Goal: Find specific page/section: Find specific page/section

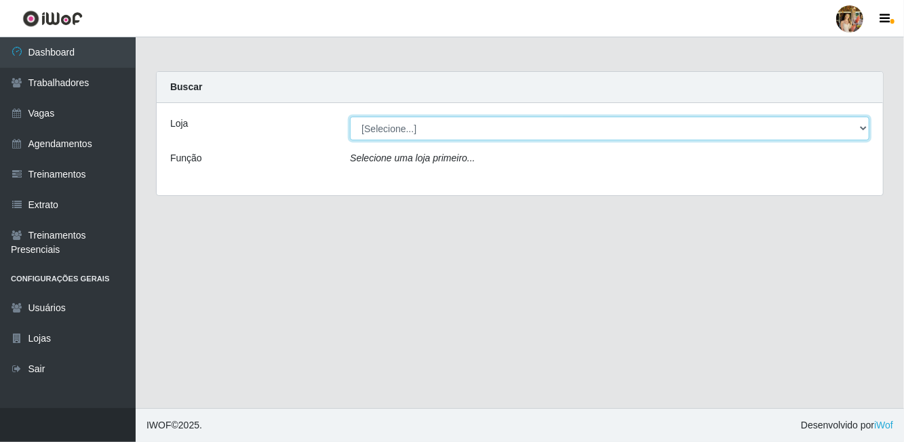
click at [465, 132] on select "[Selecione...] Atacado Vem - [GEOGRAPHIC_DATA] 30 Laranjeiras Velha Atacado Vem…" at bounding box center [610, 129] width 520 height 24
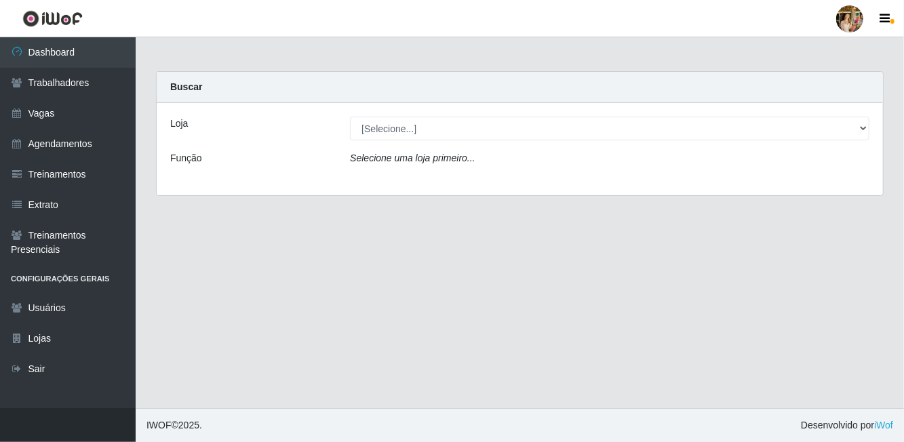
click at [437, 193] on div "Loja [Selecione...] Atacado Vem - [GEOGRAPHIC_DATA] 30 Laranjeiras Velha Atacad…" at bounding box center [520, 149] width 726 height 92
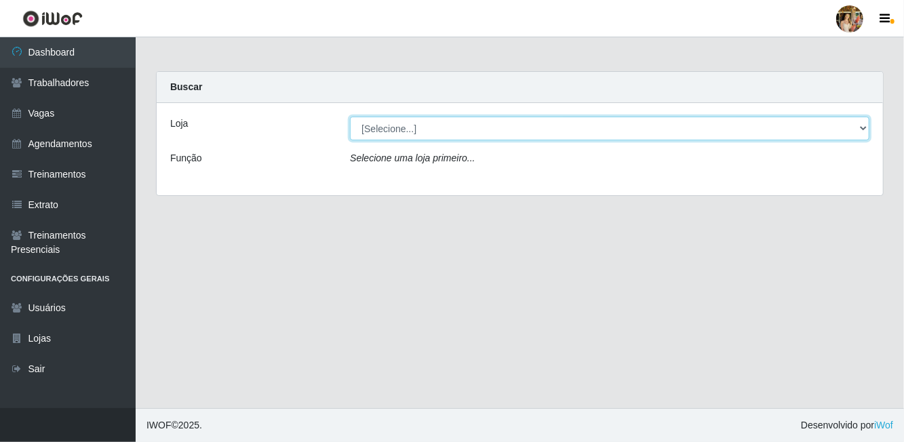
click at [479, 134] on select "[Selecione...] Atacado Vem - [GEOGRAPHIC_DATA] 30 Laranjeiras Velha Atacado Vem…" at bounding box center [610, 129] width 520 height 24
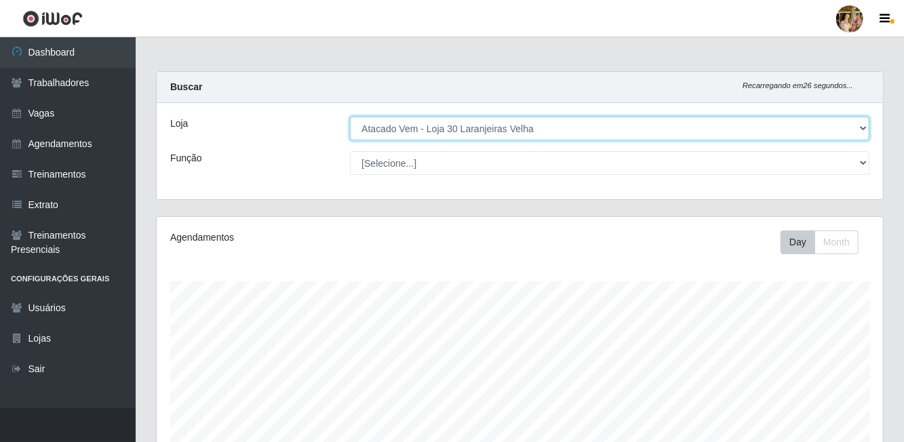
click at [530, 117] on select "[Selecione...] Atacado Vem - [GEOGRAPHIC_DATA] 30 Laranjeiras Velha Atacado Vem…" at bounding box center [610, 129] width 520 height 24
click at [549, 121] on select "[Selecione...] Atacado Vem - [GEOGRAPHIC_DATA] 30 Laranjeiras Velha Atacado Vem…" at bounding box center [610, 129] width 520 height 24
click at [509, 134] on select "[Selecione...] Atacado Vem - [GEOGRAPHIC_DATA] 30 Laranjeiras Velha Atacado Vem…" at bounding box center [610, 129] width 520 height 24
click at [444, 117] on select "[Selecione...] Atacado Vem - [GEOGRAPHIC_DATA] 30 Laranjeiras Velha Atacado Vem…" at bounding box center [610, 129] width 520 height 24
click at [406, 123] on select "[Selecione...] Atacado Vem - [GEOGRAPHIC_DATA] 30 Laranjeiras Velha Atacado Vem…" at bounding box center [610, 129] width 520 height 24
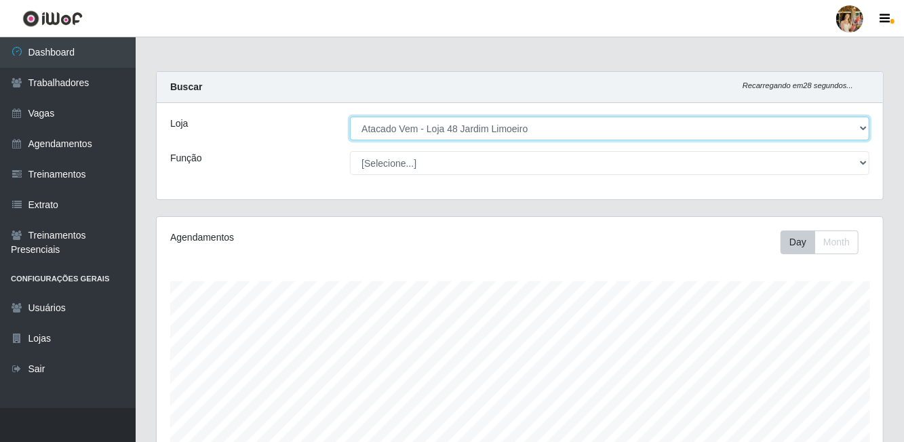
click at [412, 127] on select "[Selecione...] Atacado Vem - [GEOGRAPHIC_DATA] 30 Laranjeiras Velha Atacado Vem…" at bounding box center [610, 129] width 520 height 24
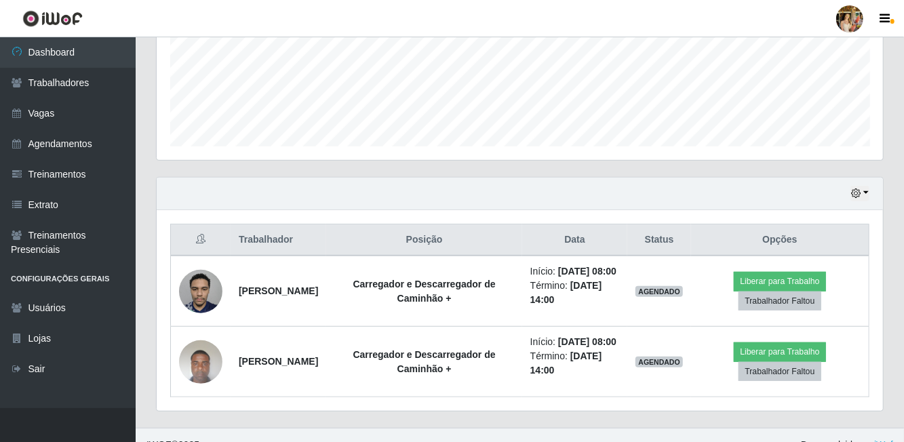
scroll to position [340, 0]
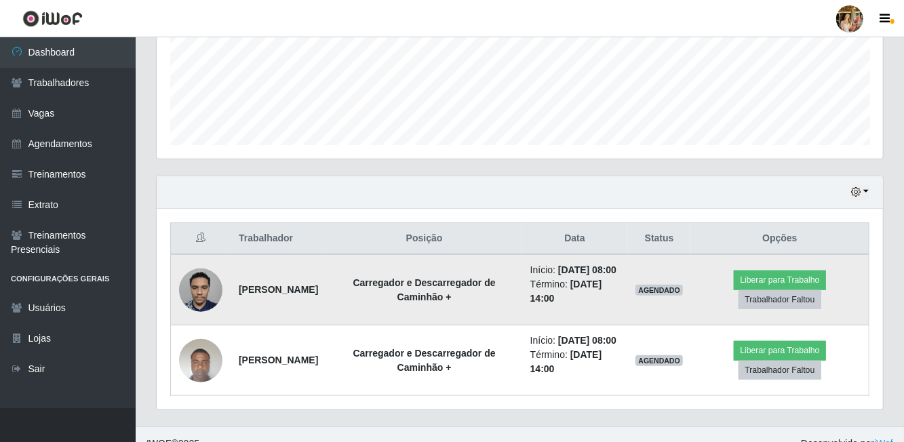
click at [522, 277] on td "Carregador e Descarregador de Caminhão +" at bounding box center [423, 289] width 195 height 71
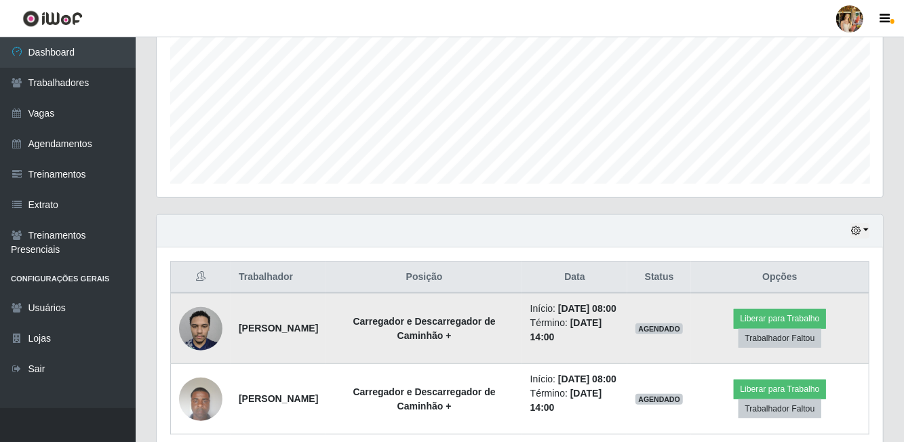
scroll to position [0, 0]
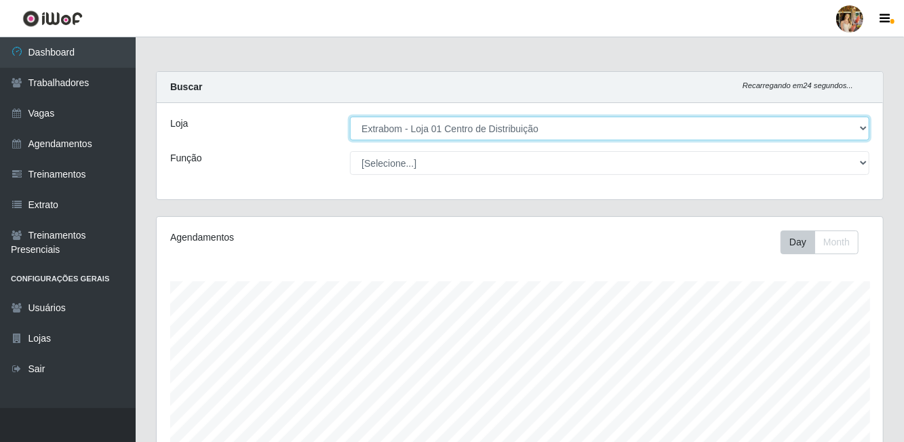
click at [505, 117] on select "[Selecione...] Atacado Vem - [GEOGRAPHIC_DATA] 30 Laranjeiras Velha Atacado Vem…" at bounding box center [610, 129] width 520 height 24
click at [579, 136] on select "[Selecione...] Atacado Vem - [GEOGRAPHIC_DATA] 30 Laranjeiras Velha Atacado Vem…" at bounding box center [610, 129] width 520 height 24
click at [532, 136] on select "[Selecione...] Atacado Vem - [GEOGRAPHIC_DATA] 30 Laranjeiras Velha Atacado Vem…" at bounding box center [610, 129] width 520 height 24
select select "470"
